Goal: Transaction & Acquisition: Purchase product/service

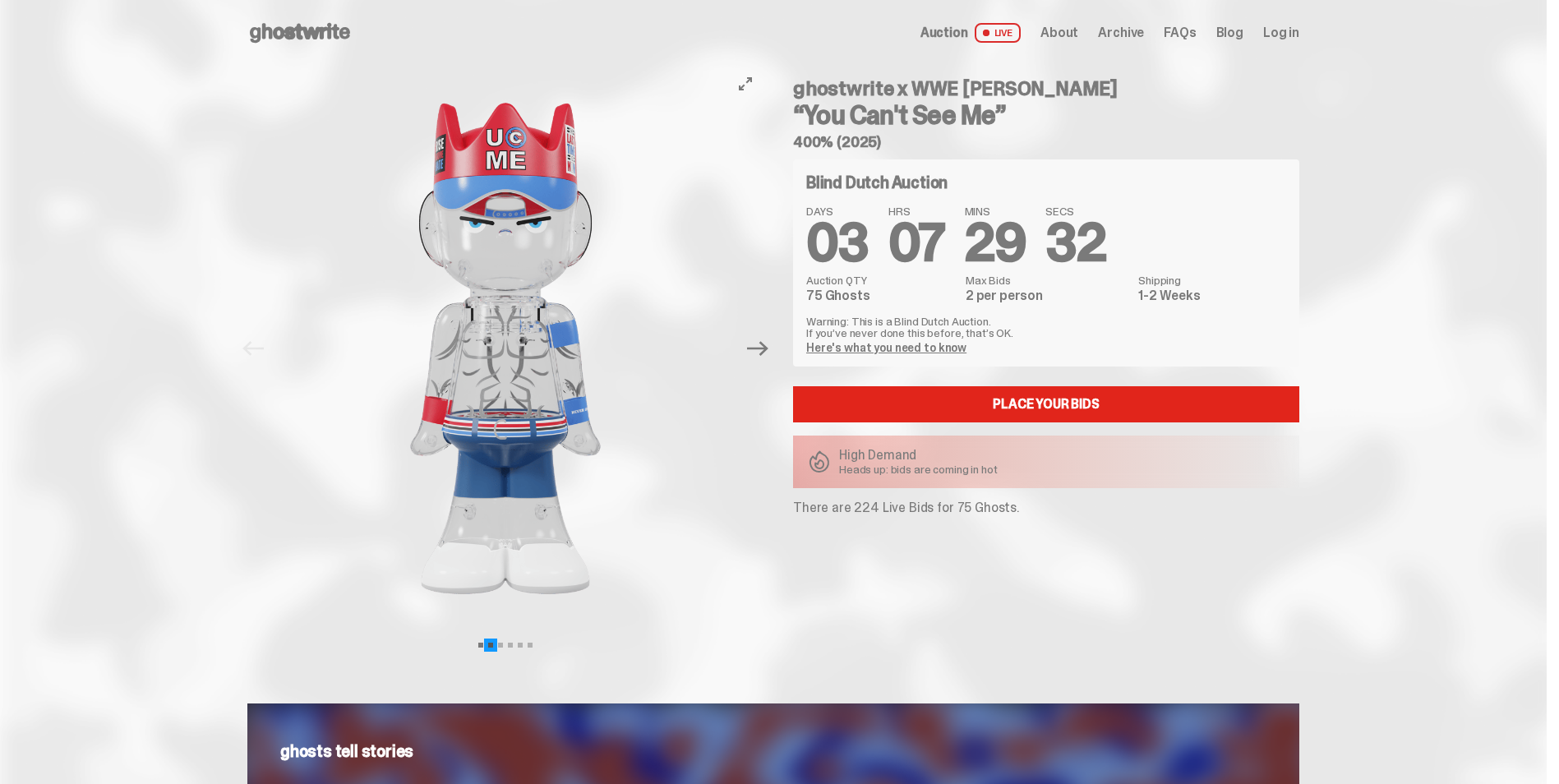
click at [493, 644] on button "View slide 2" at bounding box center [490, 644] width 5 height 5
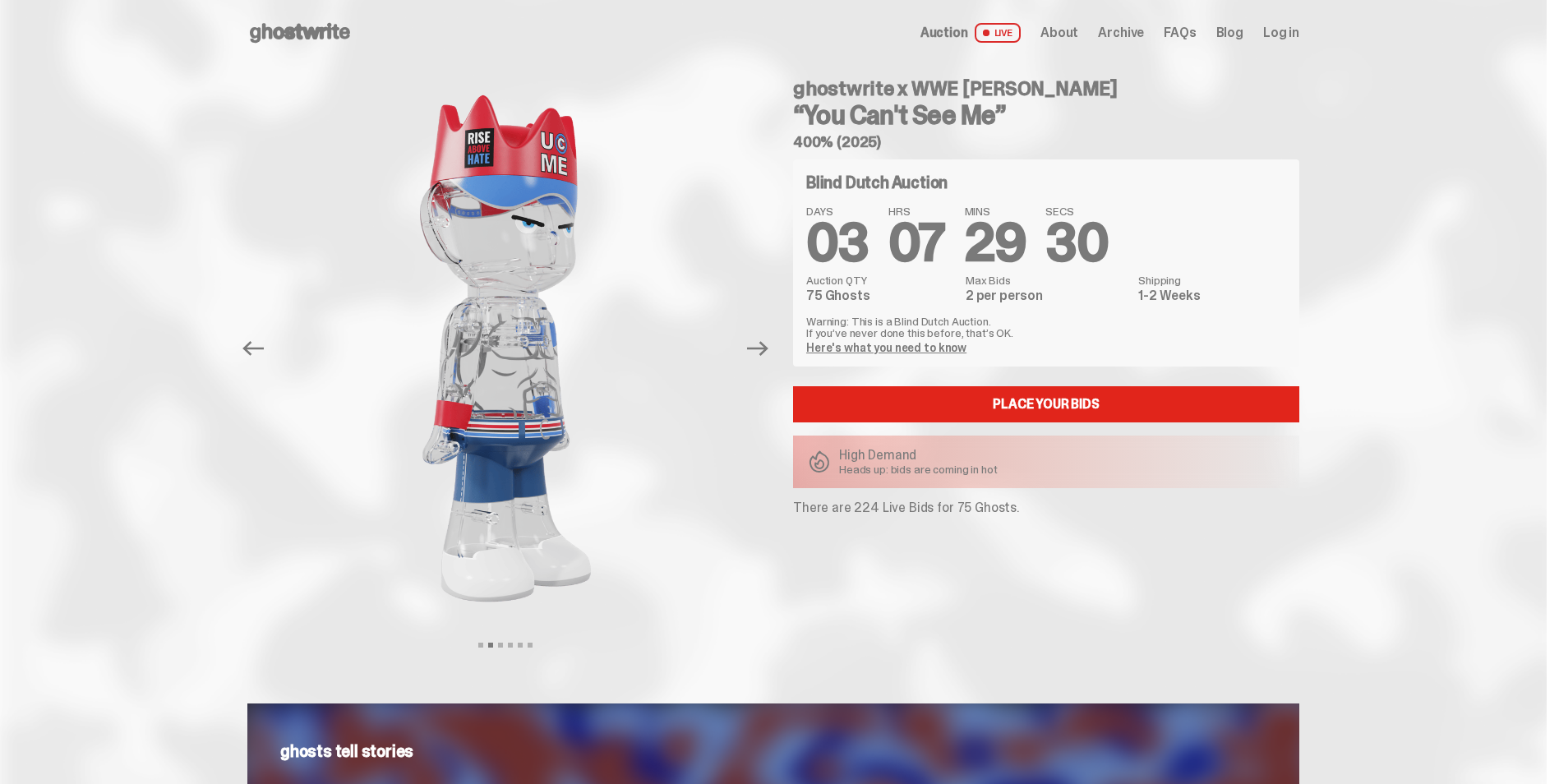
click at [506, 648] on div "Previous Next View slide 1 View slide 2 View slide 3 View slide 4 View slide 5 …" at bounding box center [773, 364] width 1052 height 598
click at [503, 643] on button "View slide 3" at bounding box center [500, 644] width 5 height 5
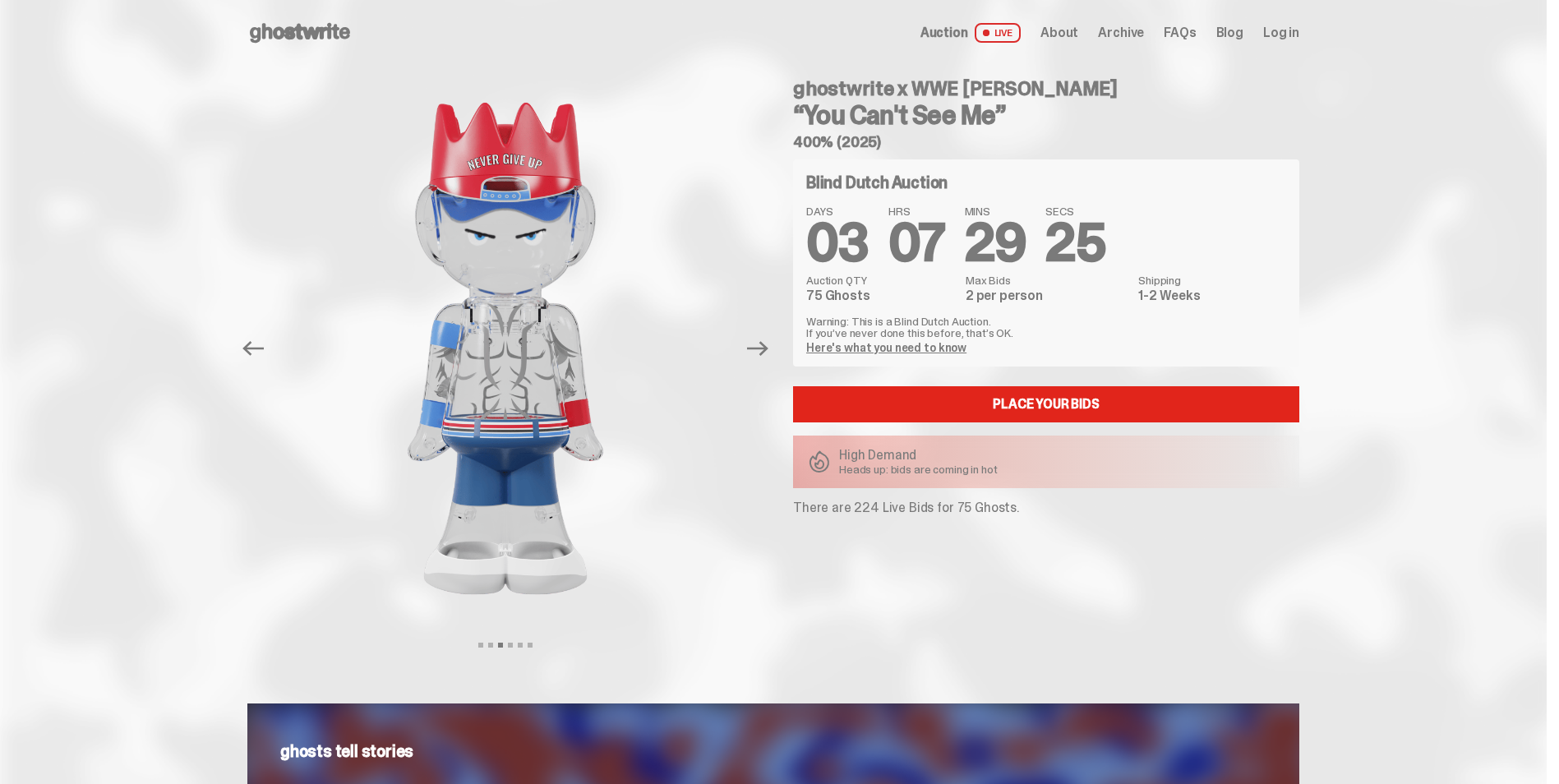
click at [518, 640] on div "Previous Next View slide 1 View slide 2 View slide 3 View slide 4 View slide 5 …" at bounding box center [773, 364] width 1052 height 598
click at [513, 644] on button "View slide 4" at bounding box center [510, 644] width 5 height 5
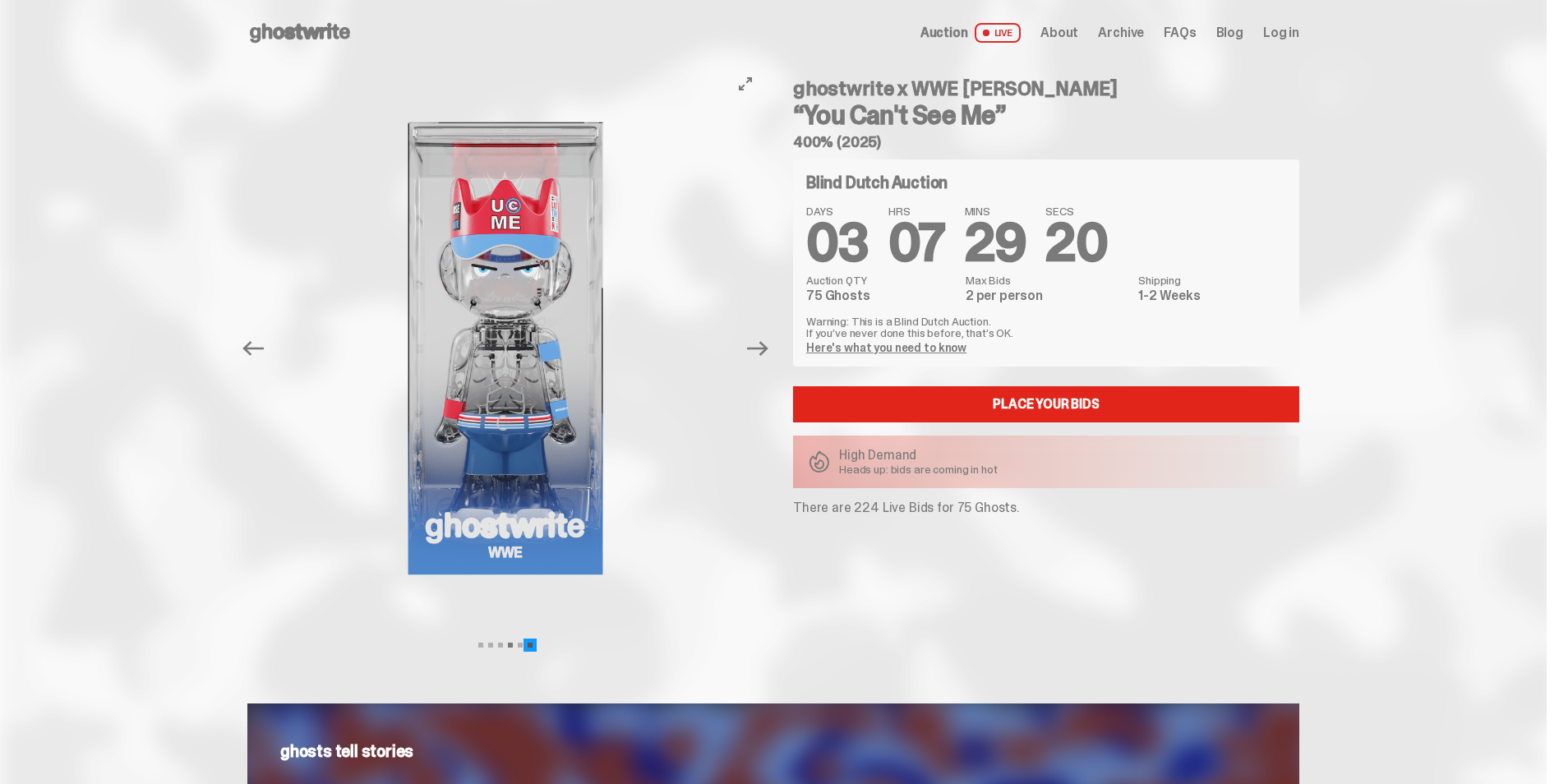
click at [532, 642] on button "View slide 6" at bounding box center [529, 644] width 5 height 5
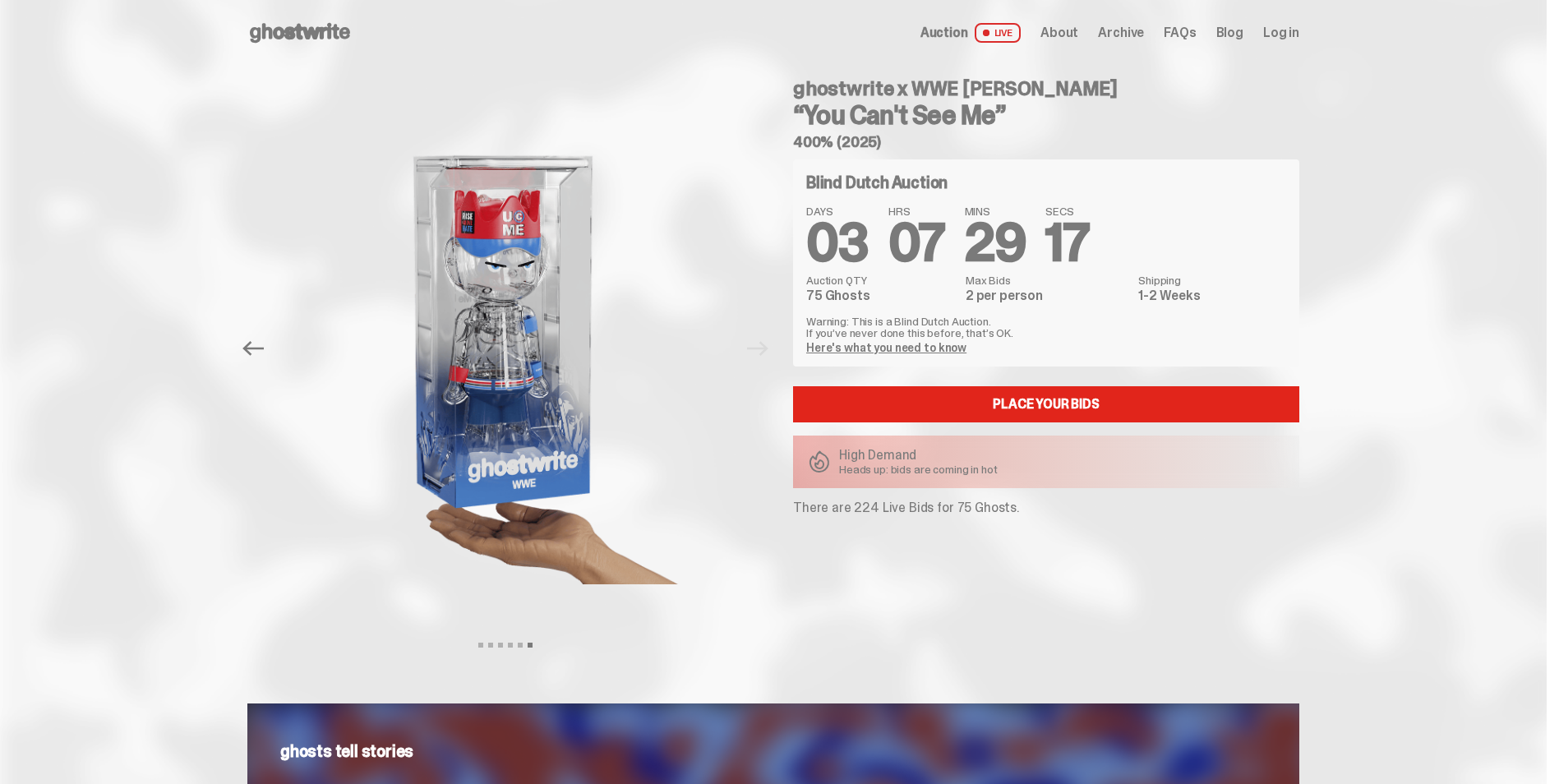
click at [935, 271] on span "07" at bounding box center [916, 243] width 57 height 68
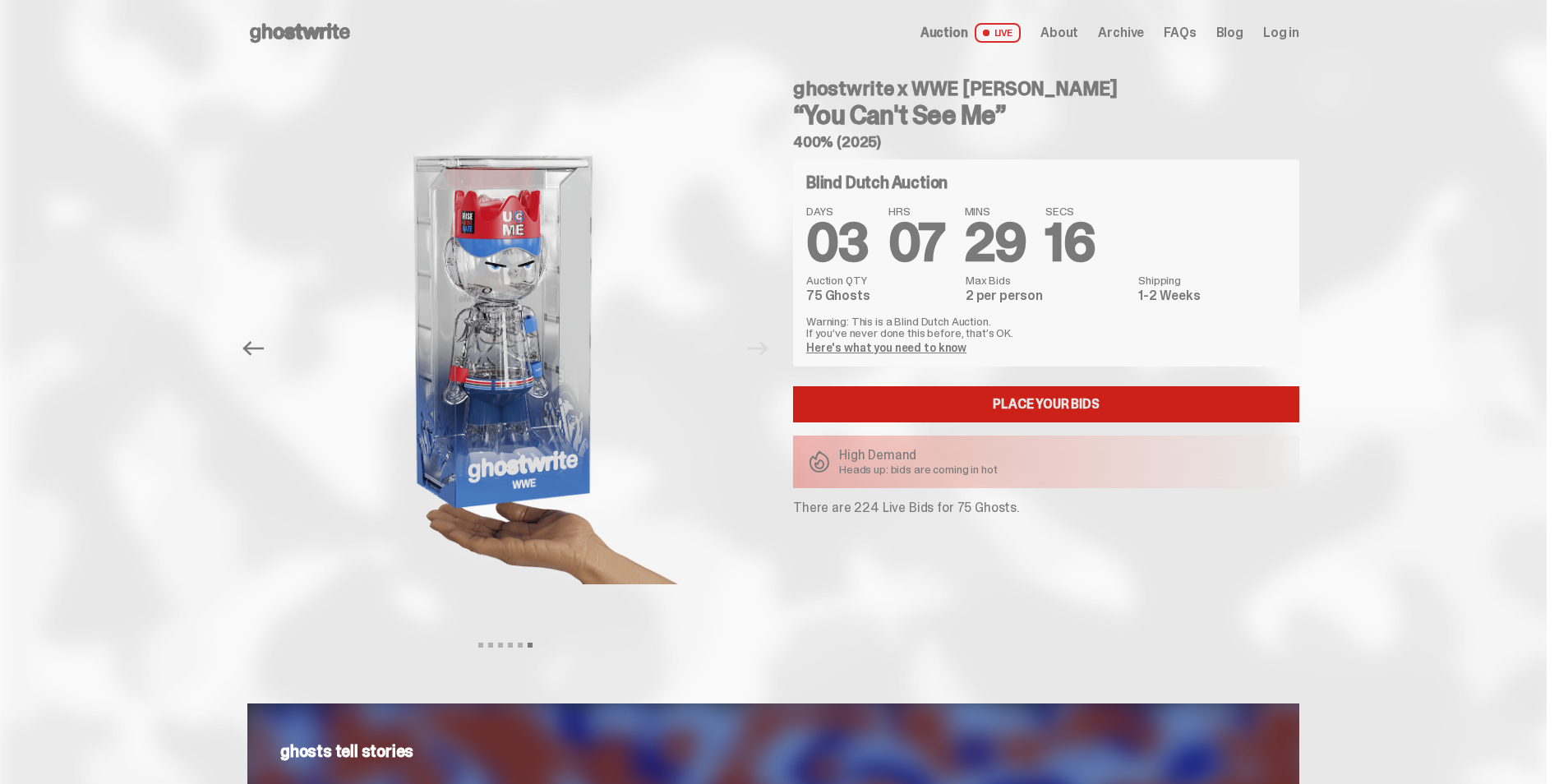
click at [945, 401] on link "Place your Bids" at bounding box center [1046, 403] width 506 height 36
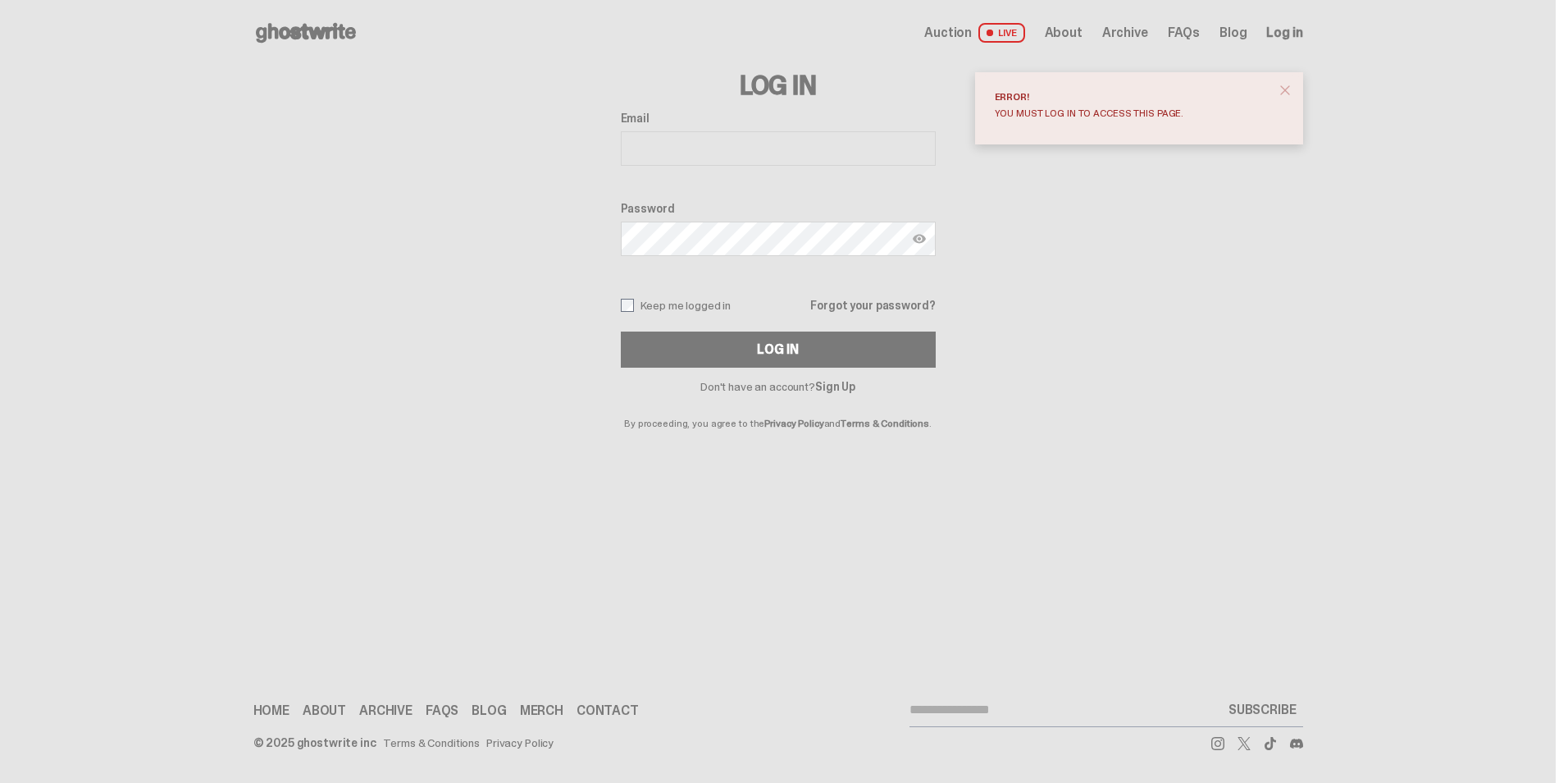
click at [961, 32] on span "Auction" at bounding box center [947, 32] width 48 height 13
